Goal: Check status: Check status

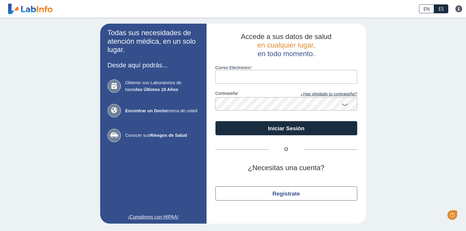
click at [265, 76] on input "Correo Electronico" at bounding box center [286, 76] width 142 height 13
type input "[EMAIL_ADDRESS][DOMAIN_NAME]"
click at [215, 121] on button "Iniciar Sesión" at bounding box center [286, 128] width 142 height 14
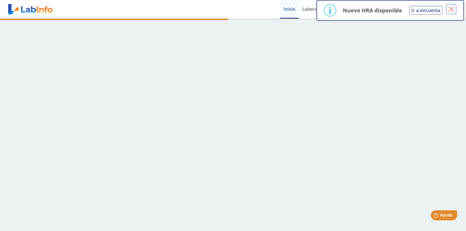
click at [451, 8] on button "×" at bounding box center [451, 9] width 11 height 11
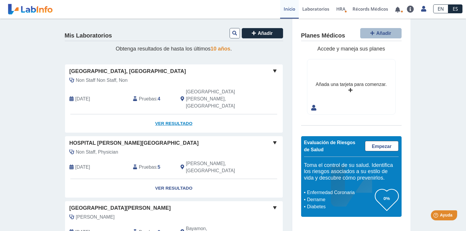
click at [168, 114] on link "Ver Resultado" at bounding box center [174, 123] width 218 height 19
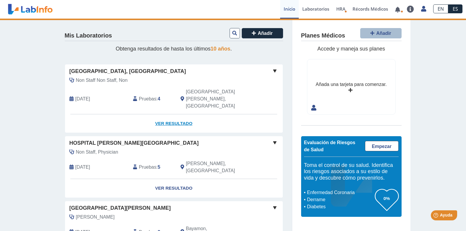
click at [180, 114] on link "Ver Resultado" at bounding box center [174, 123] width 218 height 19
click at [138, 71] on span "[GEOGRAPHIC_DATA], [GEOGRAPHIC_DATA]" at bounding box center [127, 71] width 117 height 8
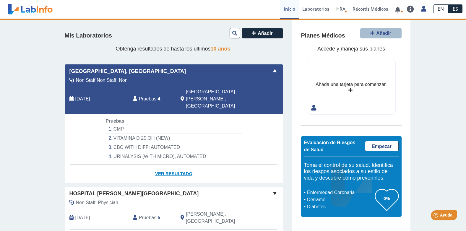
click at [166, 164] on link "Ver Resultado" at bounding box center [174, 173] width 218 height 19
click at [141, 95] on span "Pruebas" at bounding box center [147, 98] width 17 height 7
click at [166, 164] on link "Ver Resultado" at bounding box center [174, 173] width 218 height 19
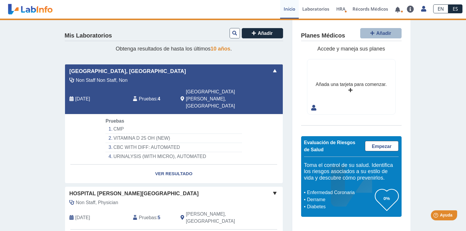
click at [122, 134] on li "VITAMINA D 25 OH (NEW)" at bounding box center [173, 138] width 136 height 9
click at [109, 125] on li "CMP" at bounding box center [173, 129] width 136 height 9
click at [176, 164] on link "Ver Resultado" at bounding box center [174, 173] width 218 height 19
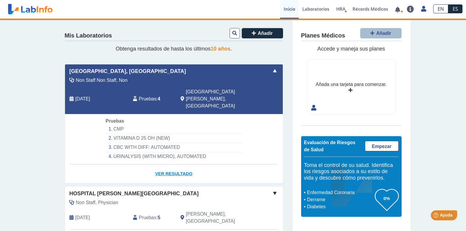
click at [176, 164] on link "Ver Resultado" at bounding box center [174, 173] width 218 height 19
click at [175, 164] on link "Ver Resultado" at bounding box center [174, 173] width 218 height 19
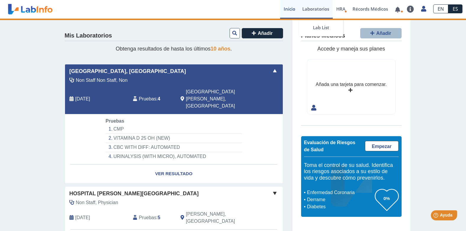
click at [319, 10] on link "Laboratorios" at bounding box center [316, 9] width 34 height 19
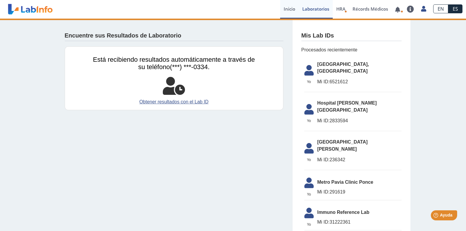
click at [291, 8] on link "Inicio" at bounding box center [289, 9] width 19 height 19
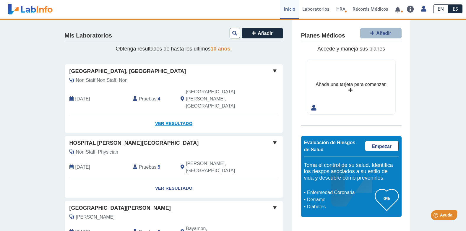
click at [181, 114] on link "Ver Resultado" at bounding box center [174, 123] width 218 height 19
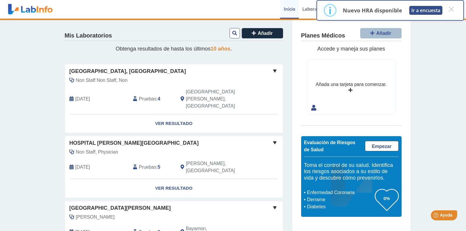
click at [420, 12] on button "Ir a encuesta" at bounding box center [425, 10] width 33 height 9
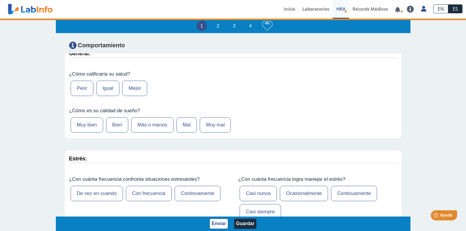
scroll to position [89, 0]
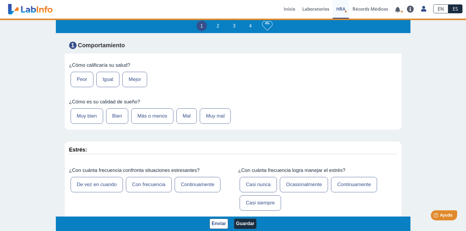
click at [74, 79] on label "Peor" at bounding box center [82, 79] width 23 height 15
click at [0, 0] on input "Peor" at bounding box center [0, 0] width 0 height 0
click at [213, 118] on label "Muy mal" at bounding box center [215, 115] width 31 height 15
click at [0, 0] on input "Muy mal" at bounding box center [0, 0] width 0 height 0
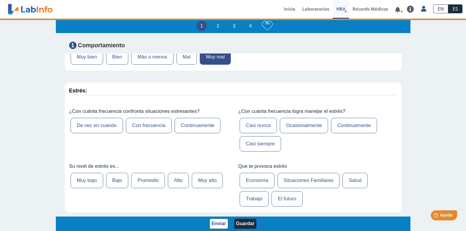
click at [207, 128] on label "Continuamente" at bounding box center [197, 125] width 46 height 15
click at [0, 0] on input "Continuamente" at bounding box center [0, 0] width 0 height 0
click at [253, 126] on label "Casi nunca" at bounding box center [257, 125] width 37 height 15
click at [0, 0] on input "Casi nunca" at bounding box center [0, 0] width 0 height 0
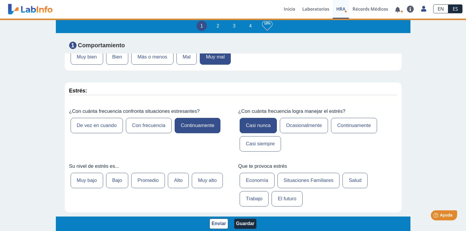
click at [203, 182] on label "Muy alto" at bounding box center [207, 180] width 31 height 15
click at [0, 0] on input "Muy alto" at bounding box center [0, 0] width 0 height 0
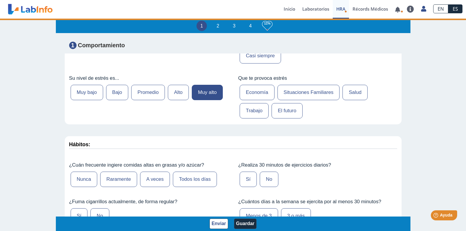
scroll to position [236, 0]
click at [251, 108] on label "Trabajo" at bounding box center [253, 109] width 29 height 15
click at [0, 0] on input "Trabajo" at bounding box center [0, 0] width 0 height 0
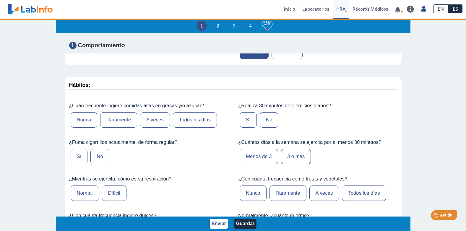
scroll to position [295, 0]
click at [158, 123] on label "A veces" at bounding box center [155, 119] width 30 height 15
click at [0, 0] on input "A veces" at bounding box center [0, 0] width 0 height 0
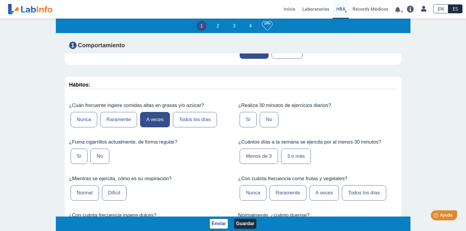
click at [98, 162] on label "No" at bounding box center [99, 156] width 19 height 15
click at [0, 0] on input "No" at bounding box center [0, 0] width 0 height 0
click at [262, 121] on label "No" at bounding box center [269, 119] width 19 height 15
click at [0, 0] on input "No" at bounding box center [0, 0] width 0 height 0
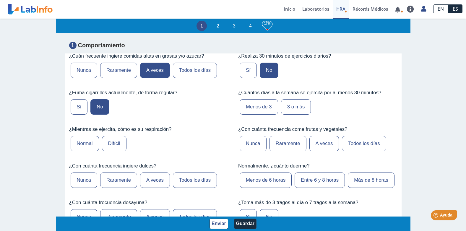
scroll to position [354, 0]
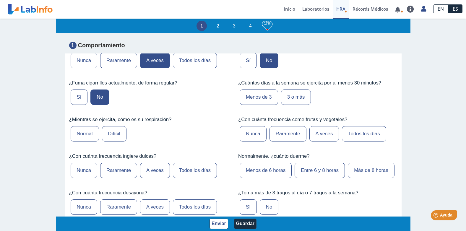
click at [250, 97] on label "Menos de 3" at bounding box center [258, 96] width 38 height 15
click at [0, 0] on input "Menos de 3" at bounding box center [0, 0] width 0 height 0
click at [111, 136] on label "Difícil" at bounding box center [114, 133] width 25 height 15
click at [0, 0] on input "Difícil" at bounding box center [0, 0] width 0 height 0
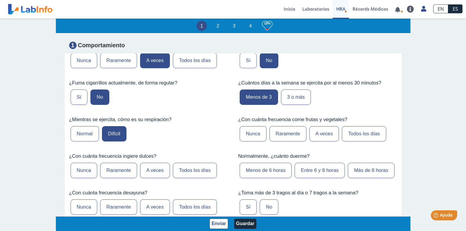
click at [355, 133] on label "Todos los días" at bounding box center [364, 133] width 44 height 15
click at [0, 0] on input "Todos los días" at bounding box center [0, 0] width 0 height 0
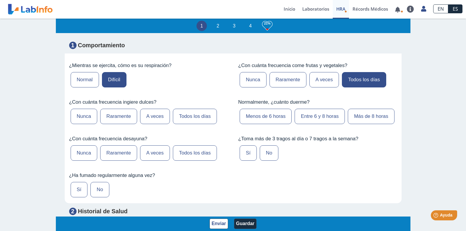
scroll to position [413, 0]
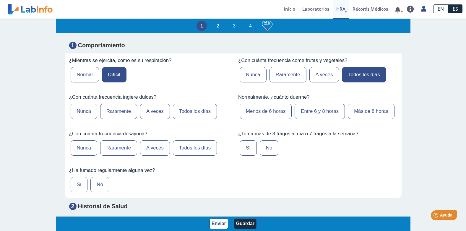
click at [146, 115] on label "A veces" at bounding box center [155, 111] width 30 height 15
click at [0, 0] on input "A veces" at bounding box center [0, 0] width 0 height 0
click at [258, 109] on label "Menos de 6 horas" at bounding box center [265, 111] width 52 height 15
click at [0, 0] on input "Menos de 6 horas" at bounding box center [0, 0] width 0 height 0
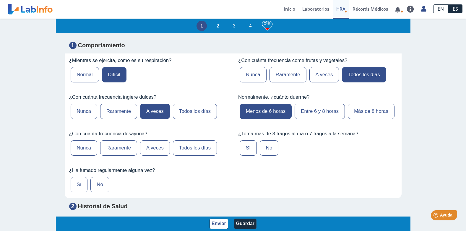
click at [260, 150] on label "No" at bounding box center [269, 147] width 19 height 15
click at [0, 0] on input "No" at bounding box center [0, 0] width 0 height 0
click at [187, 149] on label "Todos los días" at bounding box center [195, 147] width 44 height 15
click at [0, 0] on input "Todos los días" at bounding box center [0, 0] width 0 height 0
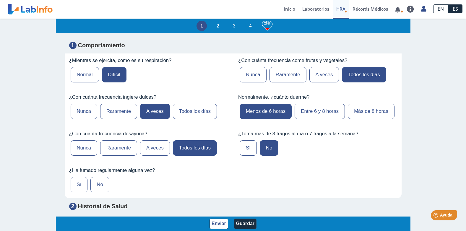
click at [102, 183] on label "No" at bounding box center [99, 184] width 19 height 15
click at [0, 0] on input "No" at bounding box center [0, 0] width 0 height 0
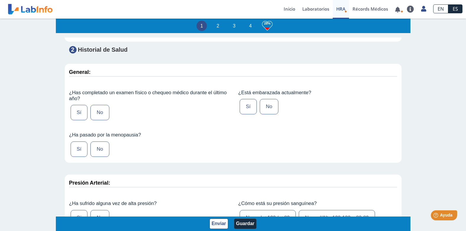
scroll to position [591, 0]
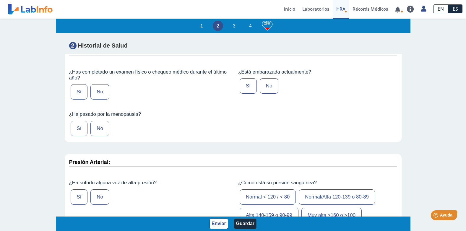
click at [78, 95] on label "Sí" at bounding box center [79, 91] width 17 height 15
click at [0, 0] on input "Sí" at bounding box center [0, 0] width 0 height 0
click at [94, 130] on label "No" at bounding box center [99, 128] width 19 height 15
click at [0, 0] on input "No" at bounding box center [0, 0] width 0 height 0
click at [260, 87] on label "No" at bounding box center [269, 85] width 19 height 15
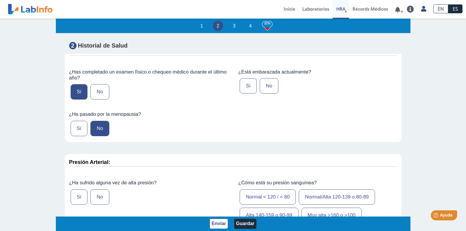
click at [0, 0] on input "No" at bounding box center [0, 0] width 0 height 0
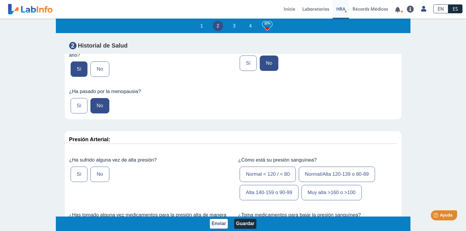
scroll to position [679, 0]
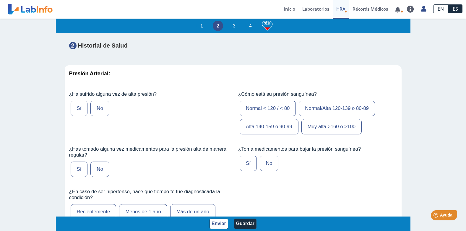
click at [101, 109] on label "No" at bounding box center [99, 108] width 19 height 15
click at [0, 0] on input "No" at bounding box center [0, 0] width 0 height 0
click at [284, 113] on label "Normal < 120 / < 80" at bounding box center [267, 108] width 56 height 15
click at [0, 0] on input "Normal < 120 / < 80" at bounding box center [0, 0] width 0 height 0
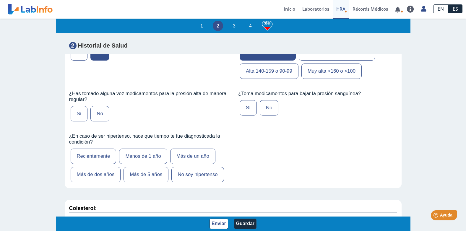
scroll to position [738, 0]
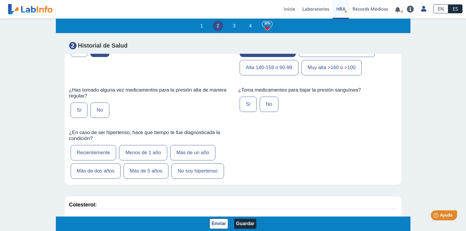
click at [98, 112] on label "No" at bounding box center [99, 109] width 19 height 15
click at [0, 0] on input "No" at bounding box center [0, 0] width 0 height 0
click at [265, 106] on label "No" at bounding box center [269, 104] width 19 height 15
click at [0, 0] on input "No" at bounding box center [0, 0] width 0 height 0
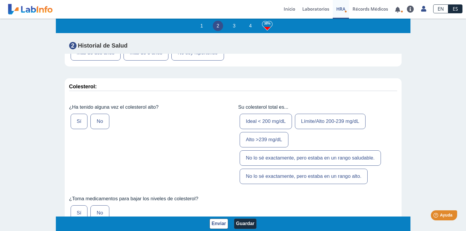
scroll to position [797, 0]
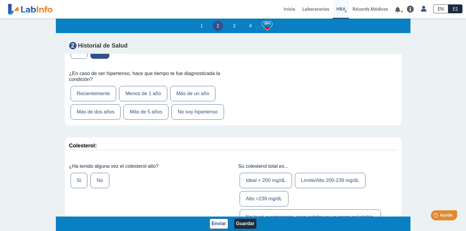
click at [209, 114] on label "No soy hipertenso" at bounding box center [197, 111] width 52 height 15
click at [0, 0] on input "No soy hipertenso" at bounding box center [0, 0] width 0 height 0
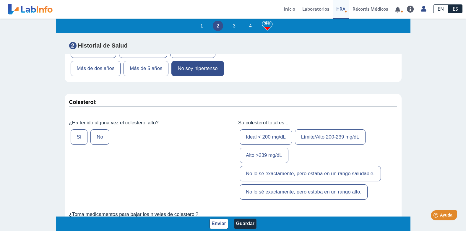
scroll to position [856, 0]
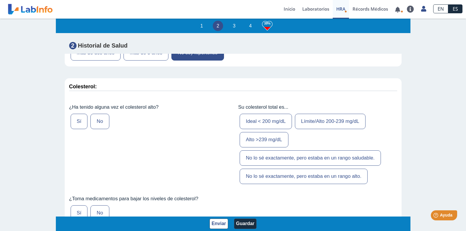
click at [97, 124] on label "No" at bounding box center [99, 121] width 19 height 15
click at [0, 0] on input "No" at bounding box center [0, 0] width 0 height 0
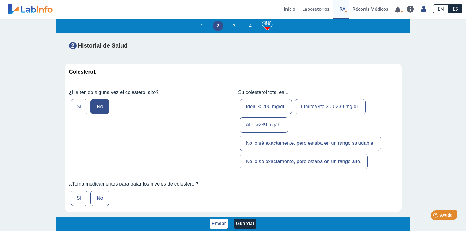
scroll to position [886, 0]
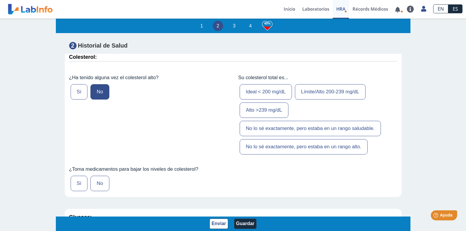
click at [324, 129] on label "No lo sé exactamente, pero estaba en un rango saludable." at bounding box center [309, 128] width 141 height 15
click at [0, 0] on input "No lo sé exactamente, pero estaba en un rango saludable." at bounding box center [0, 0] width 0 height 0
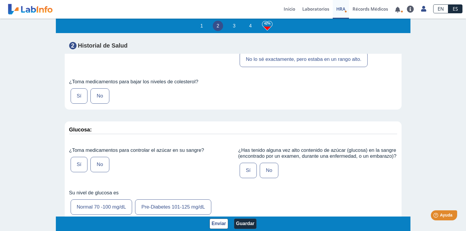
scroll to position [974, 0]
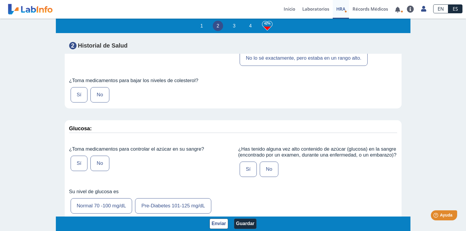
click at [96, 98] on label "No" at bounding box center [99, 94] width 19 height 15
click at [0, 0] on input "No" at bounding box center [0, 0] width 0 height 0
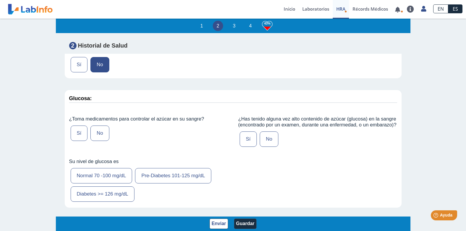
scroll to position [1033, 0]
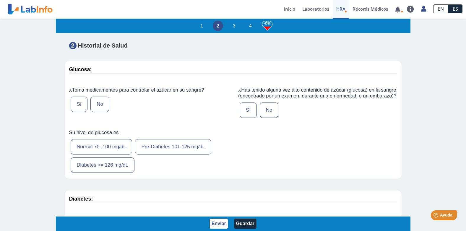
click at [102, 106] on label "No" at bounding box center [99, 104] width 19 height 15
click at [0, 0] on input "No" at bounding box center [0, 0] width 0 height 0
click at [246, 115] on label "Sí" at bounding box center [247, 109] width 17 height 15
click at [0, 0] on input "Sí" at bounding box center [0, 0] width 0 height 0
click at [169, 149] on label "Pre-Diabetes 101-125 mg/dL" at bounding box center [173, 146] width 76 height 15
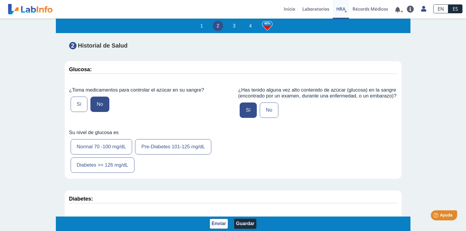
click at [0, 0] on input "Pre-Diabetes 101-125 mg/dL" at bounding box center [0, 0] width 0 height 0
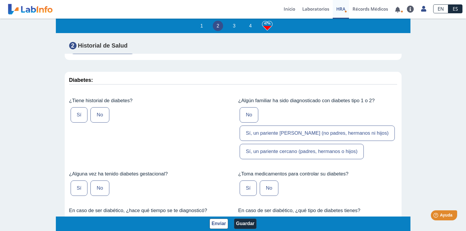
scroll to position [1152, 0]
click at [80, 118] on label "Sí" at bounding box center [79, 115] width 17 height 15
click at [0, 0] on input "Sí" at bounding box center [0, 0] width 0 height 0
click at [100, 120] on label "No" at bounding box center [99, 115] width 19 height 15
click at [0, 0] on input "No" at bounding box center [0, 0] width 0 height 0
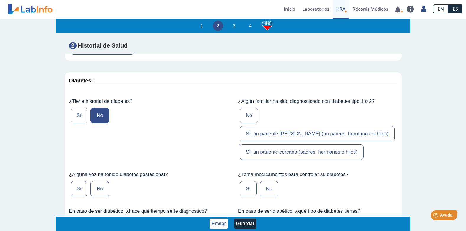
click at [270, 144] on label "Sí, un pariente cercano (padres, hermanos o hijos)" at bounding box center [301, 151] width 124 height 15
click at [0, 0] on input "Sí, un pariente cercano (padres, hermanos o hijos)" at bounding box center [0, 0] width 0 height 0
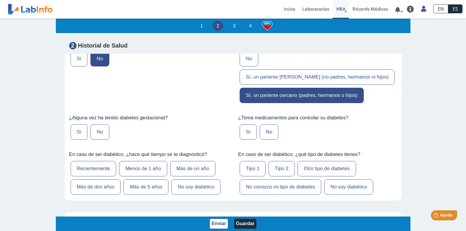
scroll to position [1211, 0]
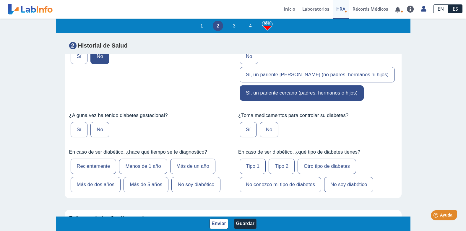
click at [99, 122] on label "No" at bounding box center [99, 129] width 19 height 15
click at [0, 0] on input "No" at bounding box center [0, 0] width 0 height 0
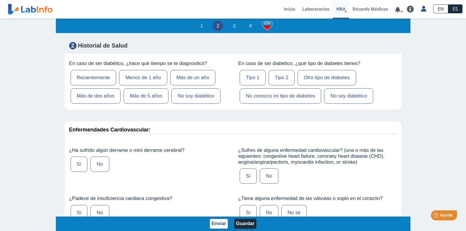
scroll to position [1240, 0]
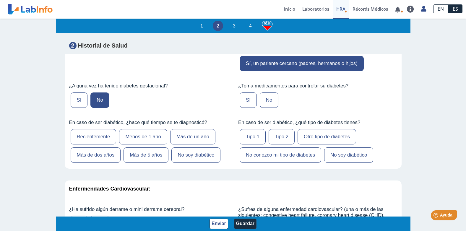
click at [266, 92] on label "No" at bounding box center [269, 99] width 19 height 15
click at [0, 0] on input "No" at bounding box center [0, 0] width 0 height 0
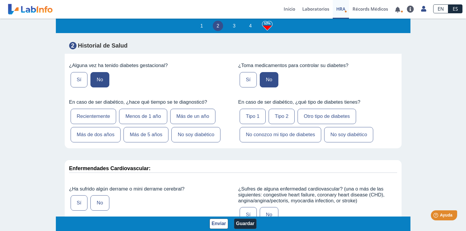
scroll to position [1270, 0]
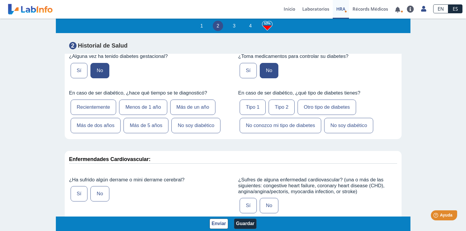
click at [210, 118] on label "No soy diabético" at bounding box center [195, 125] width 49 height 15
click at [0, 0] on input "No soy diabético" at bounding box center [0, 0] width 0 height 0
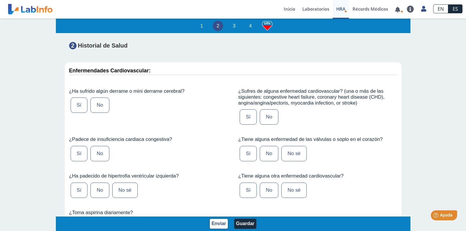
scroll to position [1299, 0]
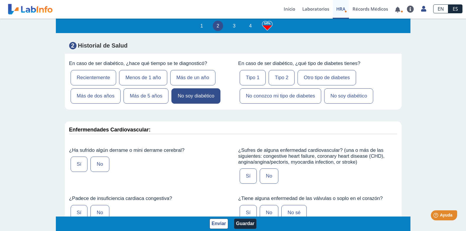
click at [350, 88] on label "No soy diabético" at bounding box center [348, 95] width 49 height 15
click at [0, 0] on input "No soy diabético" at bounding box center [0, 0] width 0 height 0
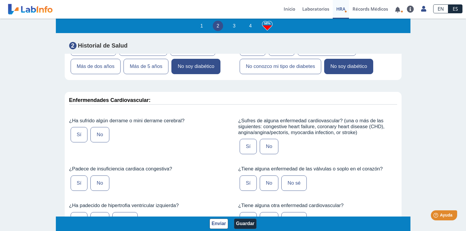
click at [100, 127] on label "No" at bounding box center [99, 134] width 19 height 15
click at [0, 0] on input "No" at bounding box center [0, 0] width 0 height 0
click at [263, 139] on label "No" at bounding box center [269, 146] width 19 height 15
click at [0, 0] on input "No" at bounding box center [0, 0] width 0 height 0
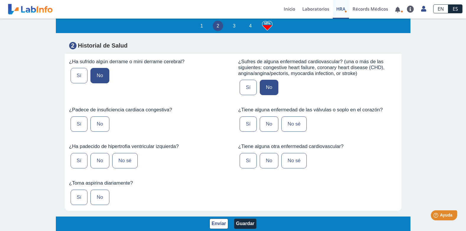
click at [93, 116] on label "No" at bounding box center [99, 123] width 19 height 15
click at [0, 0] on input "No" at bounding box center [0, 0] width 0 height 0
click at [242, 116] on label "Sí" at bounding box center [247, 123] width 17 height 15
click at [0, 0] on input "Sí" at bounding box center [0, 0] width 0 height 0
click at [123, 153] on label "No sé" at bounding box center [124, 160] width 25 height 15
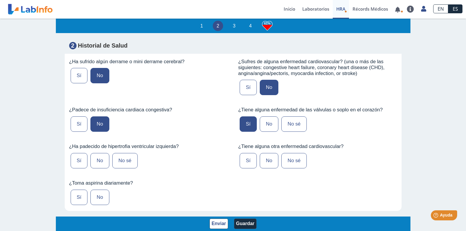
click at [0, 0] on input "No sé" at bounding box center [0, 0] width 0 height 0
click at [95, 190] on label "No" at bounding box center [99, 197] width 19 height 15
click at [0, 0] on input "No" at bounding box center [0, 0] width 0 height 0
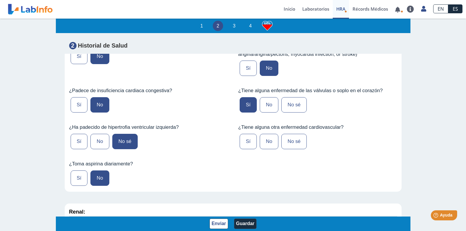
scroll to position [1417, 0]
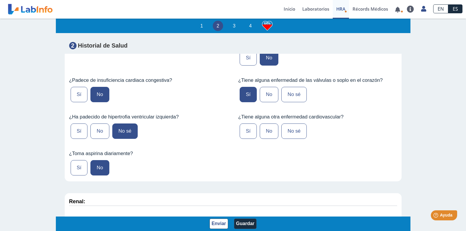
click at [283, 123] on label "No sé" at bounding box center [293, 130] width 25 height 15
click at [0, 0] on input "No sé" at bounding box center [0, 0] width 0 height 0
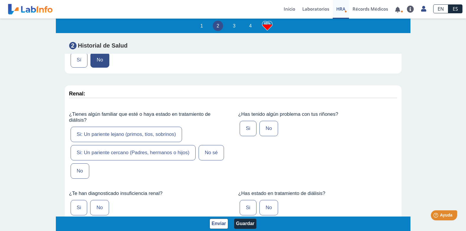
scroll to position [1535, 0]
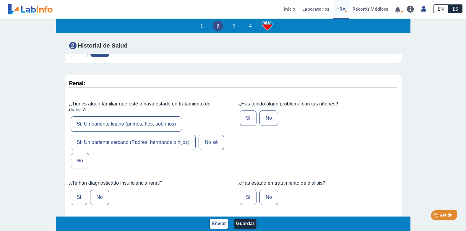
click at [135, 135] on label "Si: Un pariente cercano (Padres, hermanos o hijos)" at bounding box center [133, 142] width 125 height 15
click at [0, 0] on input "Si: Un pariente cercano (Padres, hermanos o hijos)" at bounding box center [0, 0] width 0 height 0
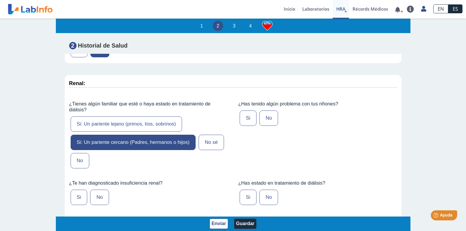
click at [245, 110] on label "Si" at bounding box center [247, 117] width 17 height 15
click at [0, 0] on input "Si" at bounding box center [0, 0] width 0 height 0
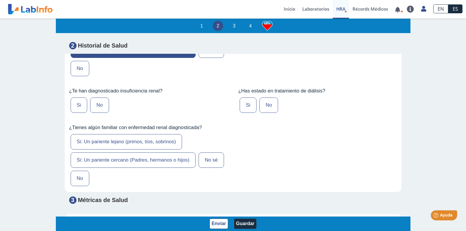
scroll to position [1594, 0]
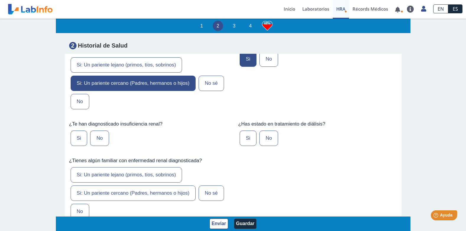
click at [101, 131] on label "No" at bounding box center [99, 138] width 19 height 15
click at [0, 0] on input "No" at bounding box center [0, 0] width 0 height 0
click at [263, 131] on label "No" at bounding box center [268, 138] width 19 height 15
click at [0, 0] on input "No" at bounding box center [0, 0] width 0 height 0
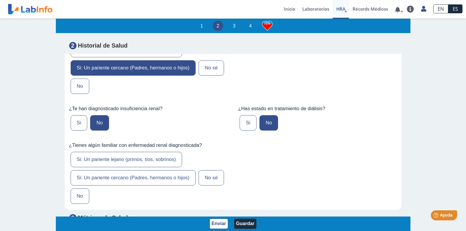
scroll to position [1624, 0]
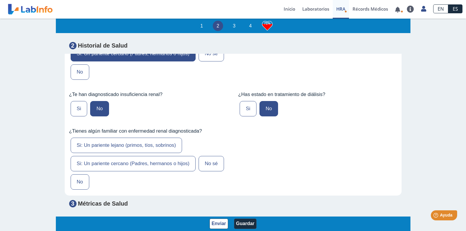
click at [159, 156] on label "Si: Un pariente cercano (Padres, hermanos o hijos)" at bounding box center [133, 163] width 125 height 15
click at [0, 0] on input "Si: Un pariente cercano (Padres, hermanos o hijos)" at bounding box center [0, 0] width 0 height 0
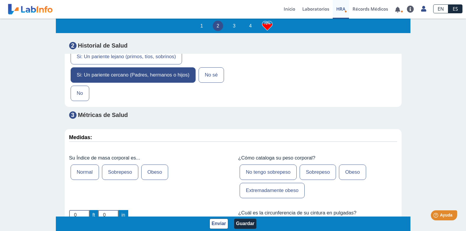
scroll to position [1742, 0]
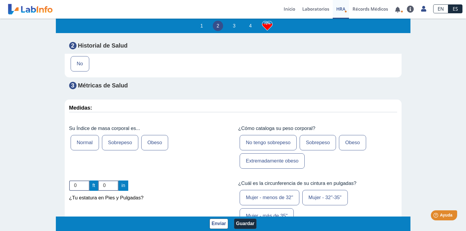
click at [123, 135] on label "Sobrepeso" at bounding box center [120, 142] width 36 height 15
click at [0, 0] on input "Sobrepeso" at bounding box center [0, 0] width 0 height 0
click at [311, 135] on label "Sobrepeso" at bounding box center [317, 142] width 36 height 15
click at [0, 0] on input "Sobrepeso" at bounding box center [0, 0] width 0 height 0
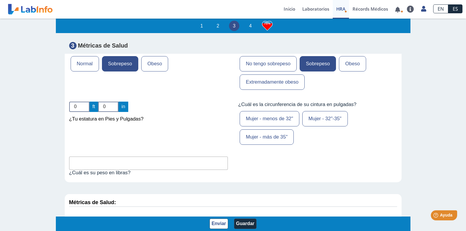
scroll to position [1831, 0]
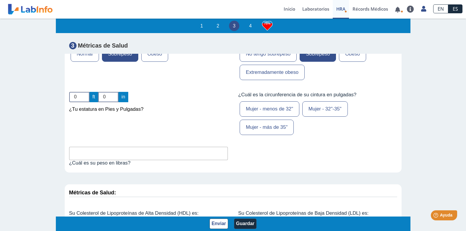
click at [271, 120] on label "Mujer - más de 35"" at bounding box center [266, 127] width 54 height 15
click at [0, 0] on input "Mujer - más de 35"" at bounding box center [0, 0] width 0 height 0
click at [85, 92] on input "1" at bounding box center [79, 97] width 20 height 10
click at [85, 92] on input "2" at bounding box center [79, 97] width 20 height 10
click at [85, 92] on input "3" at bounding box center [79, 97] width 20 height 10
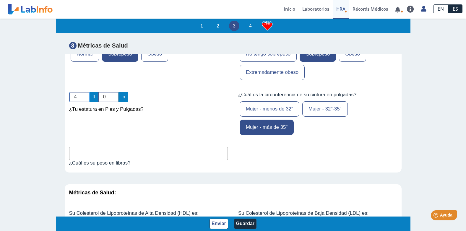
click at [85, 92] on input "4" at bounding box center [79, 97] width 20 height 10
type input "5"
click at [85, 92] on input "5" at bounding box center [79, 97] width 20 height 10
click at [114, 92] on input "1" at bounding box center [108, 97] width 20 height 10
click at [114, 92] on input "2" at bounding box center [108, 97] width 20 height 10
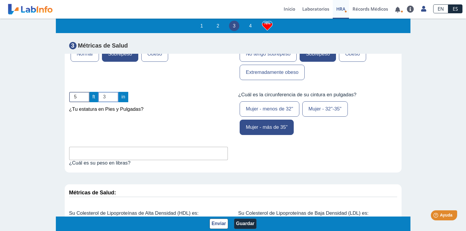
click at [114, 92] on input "3" at bounding box center [108, 97] width 20 height 10
click at [114, 92] on input "4" at bounding box center [108, 97] width 20 height 10
type input "5"
click at [115, 92] on input "5" at bounding box center [108, 97] width 20 height 10
click at [107, 147] on input "text" at bounding box center [148, 153] width 159 height 13
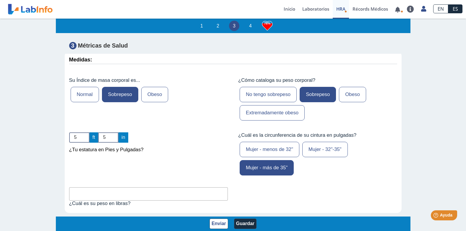
scroll to position [1840, 0]
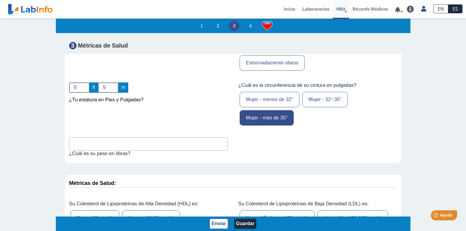
click at [97, 137] on input "text" at bounding box center [148, 143] width 159 height 13
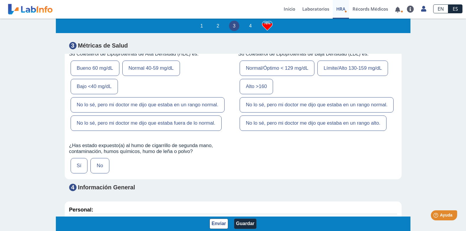
scroll to position [1958, 0]
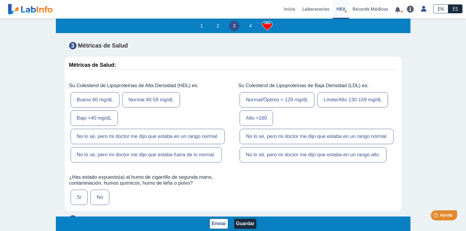
type input "220"
click at [186, 129] on label "No lo sé, pero mi doctor me dijo que estaba en un rango normal." at bounding box center [148, 136] width 154 height 15
click at [0, 0] on input "No lo sé, pero mi doctor me dijo que estaba en un rango normal." at bounding box center [0, 0] width 0 height 0
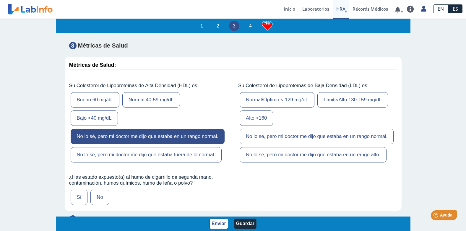
click at [320, 129] on label "No lo sé, pero mi doctor me dijo que estaba en un rango normal." at bounding box center [316, 136] width 154 height 15
click at [0, 0] on input "No lo sé, pero mi doctor me dijo que estaba en un rango normal." at bounding box center [0, 0] width 0 height 0
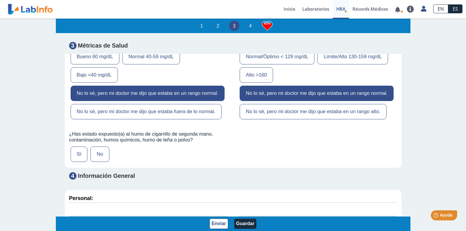
scroll to position [2047, 0]
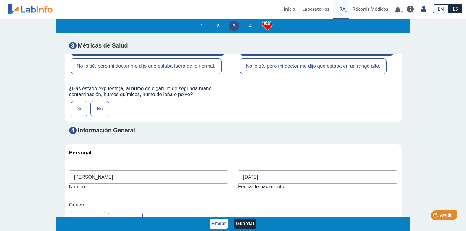
click at [93, 101] on label "No" at bounding box center [99, 108] width 19 height 15
click at [0, 0] on input "No" at bounding box center [0, 0] width 0 height 0
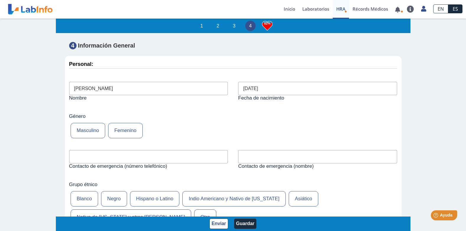
scroll to position [1, 0]
click at [120, 149] on input "text" at bounding box center [148, 155] width 159 height 13
type input "7873622510"
click at [268, 149] on input "text" at bounding box center [317, 155] width 159 height 13
click at [259, 149] on input "text" at bounding box center [317, 155] width 159 height 13
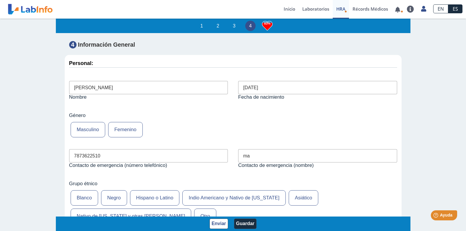
type input "m"
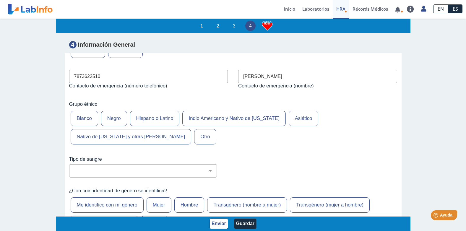
scroll to position [2224, 0]
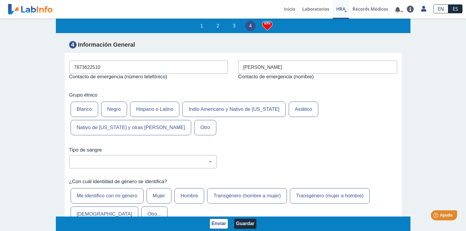
type input "[PERSON_NAME]"
click at [163, 102] on label "Hispano o Latino" at bounding box center [155, 109] width 50 height 15
click at [0, 0] on input "Hispano o Latino" at bounding box center [0, 0] width 0 height 0
click at [150, 155] on div "No estoy seguro O Negativo O Positivo A Negativo A Positivo B Negativo B Positi…" at bounding box center [143, 161] width 148 height 13
click at [208, 159] on select "No estoy seguro O Negativo O Positivo A Negativo A Positivo B Negativo B Positi…" at bounding box center [145, 162] width 142 height 6
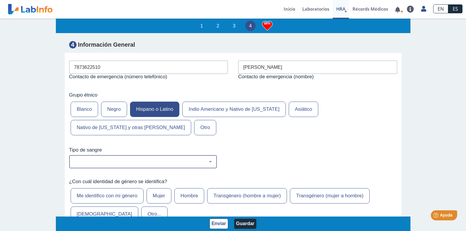
select select "3: 229"
click at [74, 159] on select "No estoy seguro O Negativo O Positivo A Negativo A Positivo B Negativo B Positi…" at bounding box center [145, 162] width 142 height 6
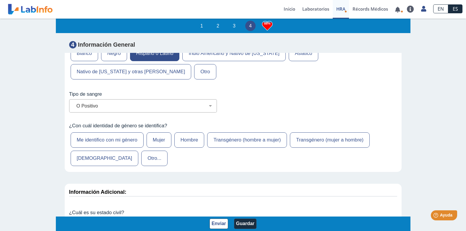
scroll to position [2283, 0]
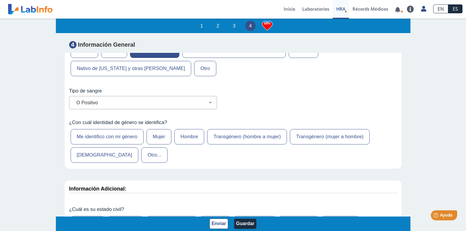
click at [162, 129] on label "Mujer" at bounding box center [158, 136] width 25 height 15
click at [0, 0] on input "Mujer" at bounding box center [0, 0] width 0 height 0
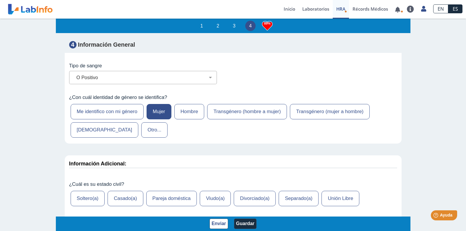
scroll to position [2372, 0]
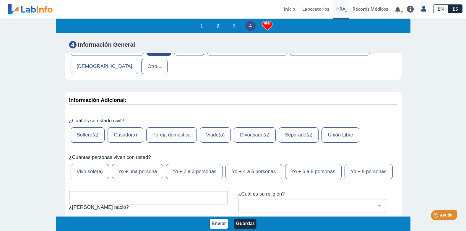
click at [87, 127] on label "Soltero(a)" at bounding box center [88, 134] width 34 height 15
click at [0, 0] on input "Soltero(a)" at bounding box center [0, 0] width 0 height 0
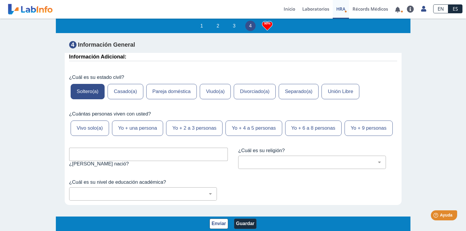
scroll to position [2431, 0]
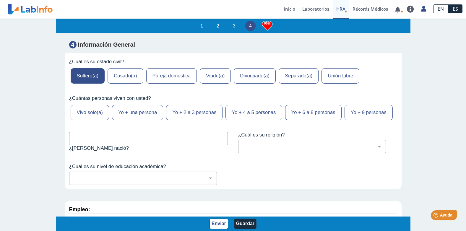
drag, startPoint x: 96, startPoint y: 94, endPoint x: 102, endPoint y: 92, distance: 6.4
click at [96, 105] on label "Vivo solo(a)" at bounding box center [90, 112] width 38 height 15
click at [0, 0] on input "Vivo solo(a)" at bounding box center [0, 0] width 0 height 0
click at [145, 132] on input "text" at bounding box center [148, 138] width 159 height 13
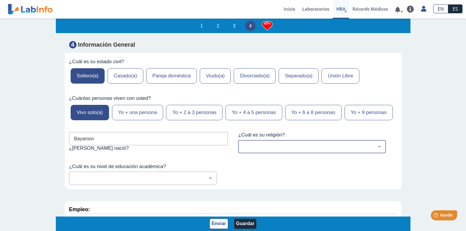
type input "Bayamon"
click at [290, 140] on div "[DEMOGRAPHIC_DATA] (cualquier denominación) [DEMOGRAPHIC_DATA] [DEMOGRAPHIC_DAT…" at bounding box center [312, 146] width 148 height 13
click at [374, 144] on select "[DEMOGRAPHIC_DATA] (cualquier denominación) [DEMOGRAPHIC_DATA] [DEMOGRAPHIC_DAT…" at bounding box center [314, 147] width 142 height 6
select select "1: 216"
click at [243, 144] on select "[DEMOGRAPHIC_DATA] (cualquier denominación) [DEMOGRAPHIC_DATA] [DEMOGRAPHIC_DAT…" at bounding box center [314, 147] width 142 height 6
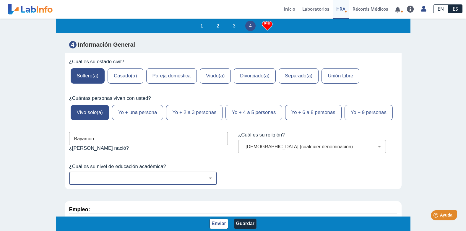
click at [211, 175] on select "No fui a la escuela Escuela primaria Algo de escuela secundaria o equivalente s…" at bounding box center [145, 178] width 142 height 6
select select "7: 280"
click at [74, 175] on select "No fui a la escuela Escuela primaria Algo de escuela secundaria o equivalente s…" at bounding box center [145, 178] width 142 height 6
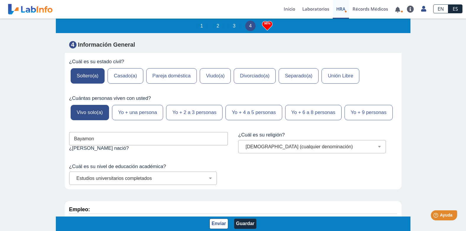
scroll to position [2480, 0]
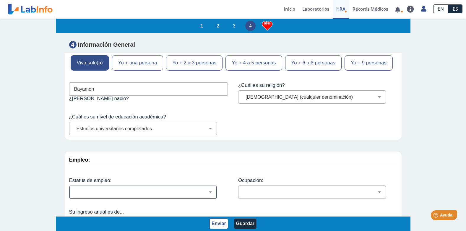
click at [213, 189] on select "Empleado a tiempo parcial Empleado a tiempo completo Servicio profesionales Sin…" at bounding box center [145, 192] width 142 height 6
select select "7: 139"
click at [74, 189] on select "Empleado a tiempo parcial Empleado a tiempo completo Servicio profesionales Sin…" at bounding box center [145, 192] width 142 height 6
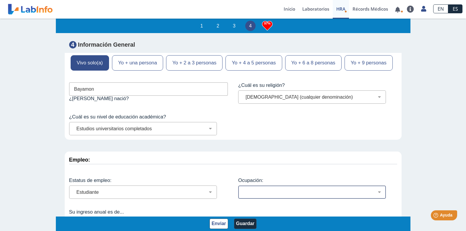
click at [374, 189] on select "Administración de empresas Servicios de protección Instalaciones, Reparaciones …" at bounding box center [314, 192] width 142 height 6
select select "1: 168"
click at [243, 189] on select "Administración de empresas Servicios de protección Instalaciones, Reparaciones …" at bounding box center [314, 192] width 142 height 6
click at [209, 221] on select "Menos de $12,000 $12,000-$16,000 $16,000-$24,000 $24,000-$30,000 $30,000-$40,00…" at bounding box center [145, 224] width 142 height 6
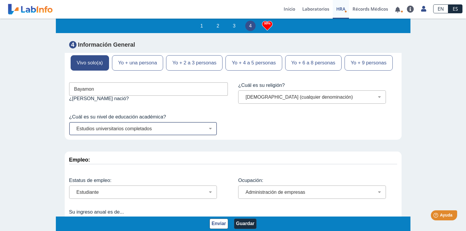
select select "1: 143"
click at [74, 221] on select "Menos de $12,000 $12,000-$16,000 $16,000-$24,000 $24,000-$30,000 $30,000-$40,00…" at bounding box center [145, 224] width 142 height 6
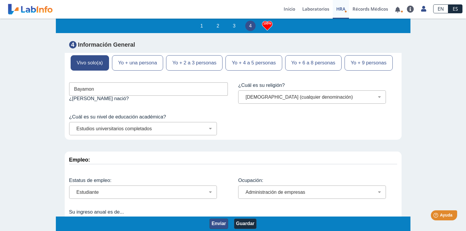
click at [224, 225] on button "Enviar" at bounding box center [218, 223] width 19 height 10
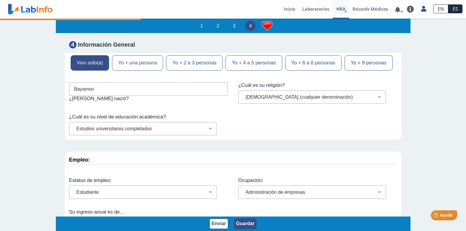
click at [247, 224] on body "[GEOGRAPHIC_DATA], [PERSON_NAME] envió nuevos resultados de laboratorio Para Gé…" at bounding box center [233, 115] width 466 height 231
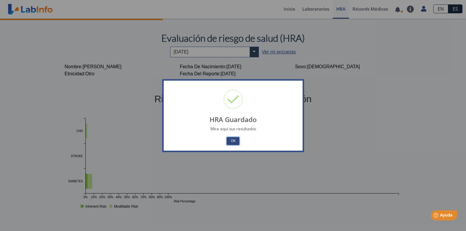
click at [233, 138] on button "OK" at bounding box center [232, 141] width 12 height 8
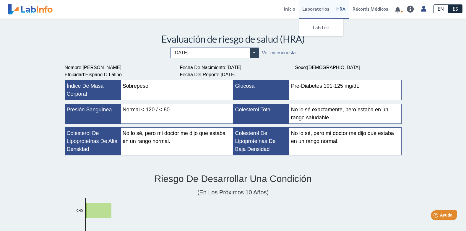
click at [308, 7] on link "Laboratorios" at bounding box center [316, 9] width 34 height 19
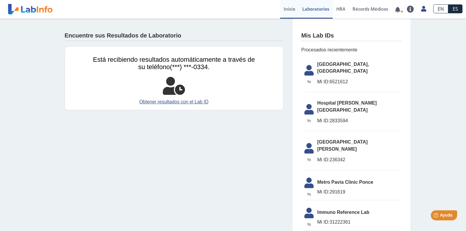
click at [291, 6] on link "Inicio" at bounding box center [289, 9] width 19 height 19
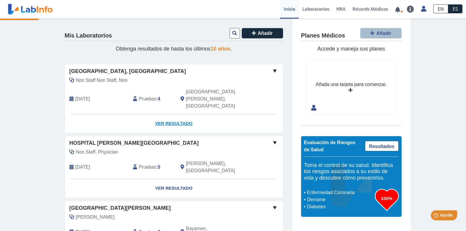
click at [166, 114] on link "Ver Resultado" at bounding box center [174, 123] width 218 height 19
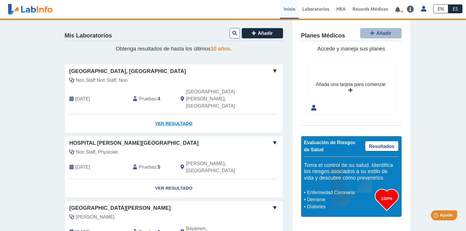
click at [166, 114] on link "Ver Resultado" at bounding box center [174, 123] width 218 height 19
click at [167, 114] on link "Ver Resultado" at bounding box center [174, 123] width 218 height 19
click at [170, 139] on div "Hospital [PERSON_NAME][GEOGRAPHIC_DATA]" at bounding box center [174, 143] width 218 height 8
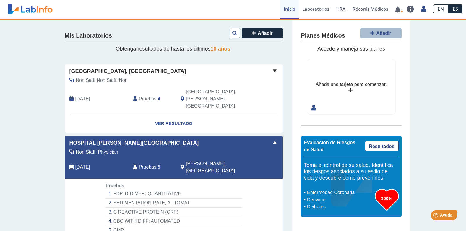
click at [172, 136] on div "Hospital [PERSON_NAME] Non Staff, Physician [DATE] Pruebas : 5 [PERSON_NAME], P…" at bounding box center [174, 157] width 218 height 43
click at [172, 114] on link "Ver Resultado" at bounding box center [174, 123] width 218 height 19
click at [171, 114] on link "Ver Resultado" at bounding box center [174, 123] width 218 height 19
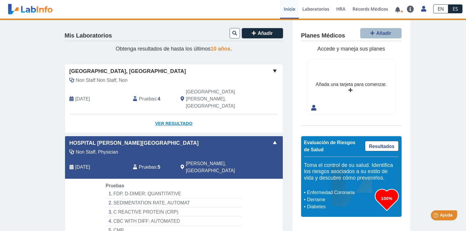
click at [171, 114] on link "Ver Resultado" at bounding box center [174, 123] width 218 height 19
click at [173, 114] on link "Ver Resultado" at bounding box center [174, 123] width 218 height 19
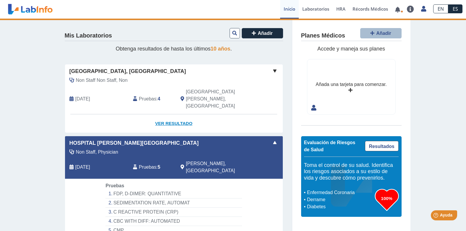
click at [173, 114] on link "Ver Resultado" at bounding box center [174, 123] width 218 height 19
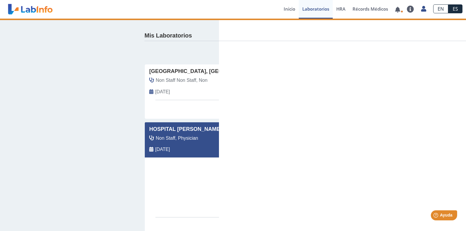
select select "***"
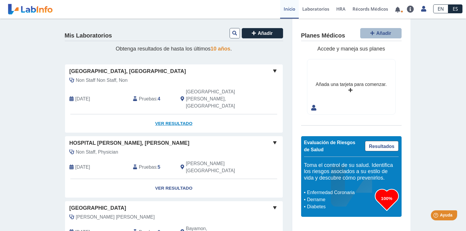
click at [169, 114] on link "Ver Resultado" at bounding box center [174, 123] width 218 height 19
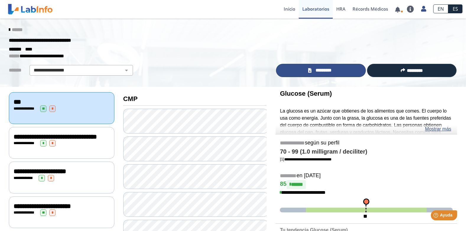
click at [322, 69] on span "*********" at bounding box center [323, 70] width 20 height 7
